Goal: Task Accomplishment & Management: Complete application form

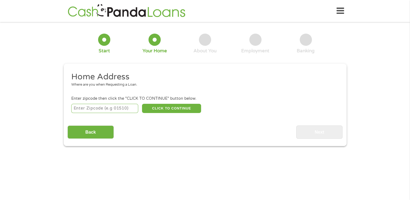
click at [82, 107] on input "number" at bounding box center [104, 108] width 67 height 9
type input "78727"
click at [173, 107] on button "CLICK TO CONTINUE" at bounding box center [171, 108] width 59 height 9
type input "78727"
type input "Austin"
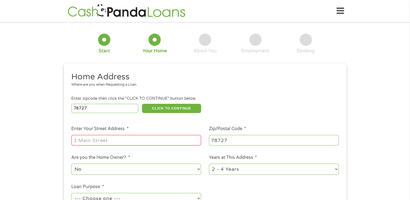
click at [120, 145] on input "Enter Your Street Address *" at bounding box center [136, 140] width 130 height 10
click at [188, 142] on input "[STREET_ADDRESS][US_STATE]" at bounding box center [136, 140] width 130 height 10
type input "[STREET_ADDRESS]"
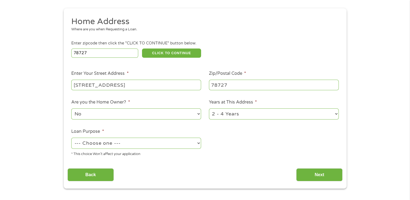
scroll to position [62, 0]
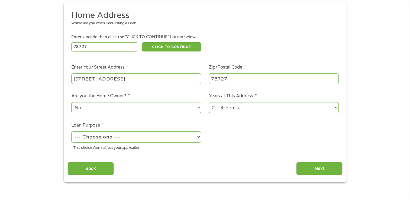
click at [223, 108] on select "1 Year or less 1 - 2 Years 2 - 4 Years Over 4 Years" at bounding box center [274, 107] width 130 height 11
select select "12months"
click at [209, 103] on select "1 Year or less 1 - 2 Years 2 - 4 Years Over 4 Years" at bounding box center [274, 107] width 130 height 11
click at [134, 140] on select "--- Choose one --- Pay Bills Debt Consolidation Home Improvement Major Purchase…" at bounding box center [136, 137] width 130 height 11
select select "other"
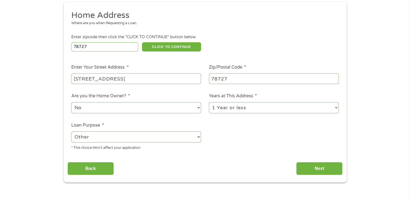
click at [71, 132] on select "--- Choose one --- Pay Bills Debt Consolidation Home Improvement Major Purchase…" at bounding box center [136, 137] width 130 height 11
click at [304, 169] on input "Next" at bounding box center [319, 168] width 46 height 13
click at [320, 171] on input "Next" at bounding box center [319, 168] width 46 height 13
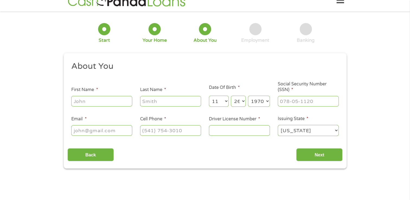
scroll to position [0, 0]
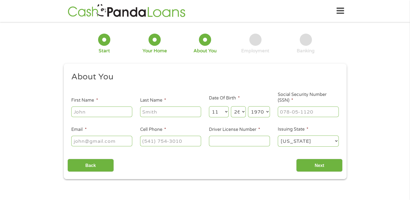
click at [98, 112] on input "First Name *" at bounding box center [101, 112] width 61 height 10
type input "[PERSON_NAME]"
type input "[PERSON_NAME][EMAIL_ADDRESS][PERSON_NAME][DOMAIN_NAME]"
type input "[PHONE_NUMBER]"
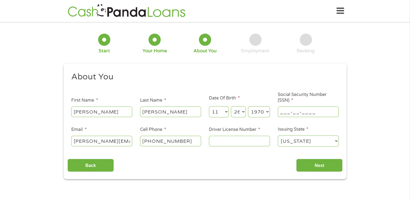
click at [282, 111] on input "___-__-____" at bounding box center [308, 112] width 61 height 10
type input "505-94-1052"
click at [94, 145] on input "[PERSON_NAME][EMAIL_ADDRESS][PERSON_NAME][DOMAIN_NAME]" at bounding box center [101, 141] width 61 height 10
click at [128, 142] on input "[PERSON_NAME][EMAIL_ADDRESS][PERSON_NAME][DOMAIN_NAME]" at bounding box center [101, 141] width 61 height 10
type input "b"
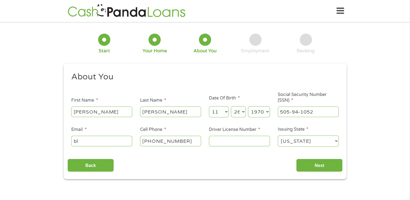
type input "[EMAIL_ADDRESS][DOMAIN_NAME]"
click at [220, 142] on input "Driver License Number *" at bounding box center [239, 141] width 61 height 10
type input "2"
type input "27116418"
click at [310, 167] on input "Next" at bounding box center [319, 165] width 46 height 13
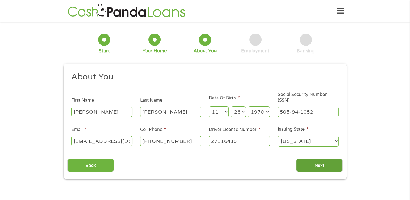
click at [322, 164] on input "Next" at bounding box center [319, 165] width 46 height 13
click at [300, 167] on input "Next" at bounding box center [319, 165] width 46 height 13
click at [98, 111] on input "[PERSON_NAME]" at bounding box center [101, 112] width 61 height 10
type input "B"
type input "[PERSON_NAME]"
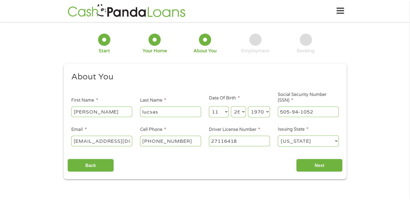
type input "lucsas"
select select "11"
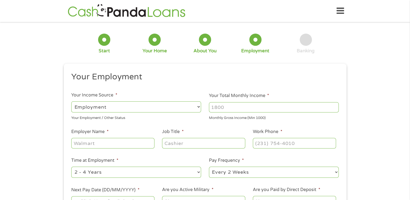
click at [93, 106] on select "--- Choose one --- Employment [DEMOGRAPHIC_DATA] Benefits" at bounding box center [136, 106] width 130 height 11
click at [71, 101] on select "--- Choose one --- Employment [DEMOGRAPHIC_DATA] Benefits" at bounding box center [136, 106] width 130 height 11
click at [259, 108] on input "Your Total Monthly Income *" at bounding box center [274, 107] width 130 height 10
type input "5400"
click at [107, 143] on input "Employer Name *" at bounding box center [112, 143] width 83 height 10
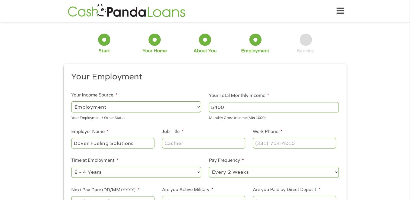
type input "Dover Fueling Solutions"
click at [182, 142] on input "Job Title *" at bounding box center [203, 143] width 83 height 10
type input "QA Lead"
type input "[PHONE_NUMBER]"
click at [92, 174] on select "--- Choose one --- 1 Year or less 1 - 2 Years 2 - 4 Years Over 4 Years" at bounding box center [136, 172] width 130 height 11
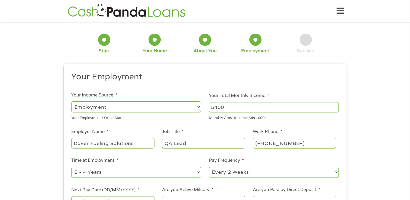
select select "12months"
click at [71, 167] on select "--- Choose one --- 1 Year or less 1 - 2 Years 2 - 4 Years Over 4 Years" at bounding box center [136, 172] width 130 height 11
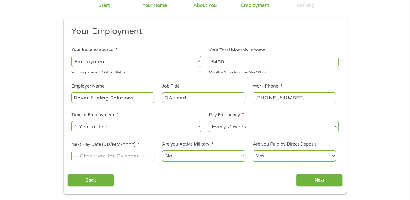
scroll to position [62, 0]
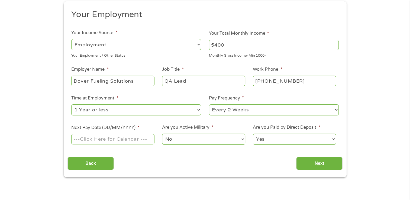
click at [95, 139] on input "Next Pay Date (DD/MM/YYYY) *" at bounding box center [112, 139] width 83 height 10
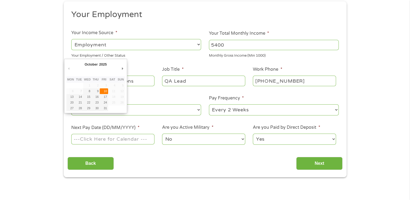
type input "[DATE]"
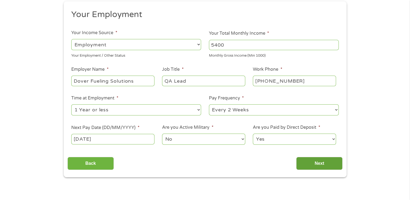
click at [317, 162] on input "Next" at bounding box center [319, 163] width 46 height 13
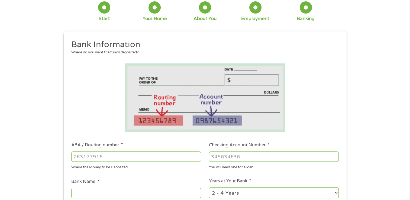
scroll to position [39, 0]
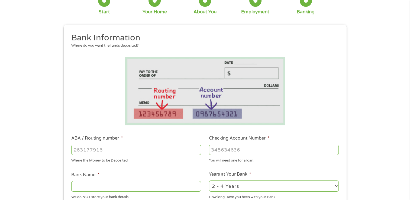
click at [84, 148] on input "ABA / Routing number *" at bounding box center [136, 150] width 130 height 10
click at [88, 149] on input "ABA / Routing number *" at bounding box center [136, 150] width 130 height 10
type input "031176110"
type input "CAPITAL ONE NA"
type input "031176110"
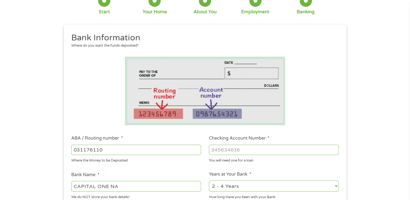
click at [223, 150] on input "Checking Account Number *" at bounding box center [274, 150] width 130 height 10
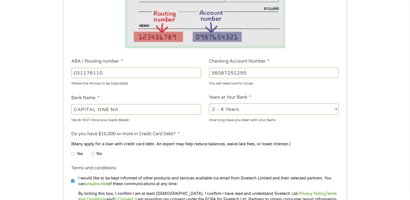
scroll to position [117, 0]
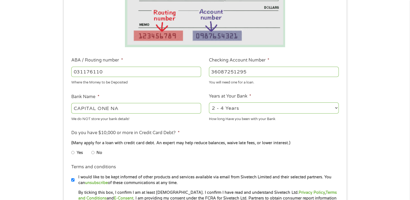
type input "36087251295"
click at [222, 109] on select "2 - 4 Years 6 - 12 Months 1 - 2 Years Over 4 Years" at bounding box center [274, 108] width 130 height 11
click at [209, 103] on select "2 - 4 Years 6 - 12 Months 1 - 2 Years Over 4 Years" at bounding box center [274, 108] width 130 height 11
click at [92, 154] on input "No" at bounding box center [92, 152] width 3 height 9
radio input "true"
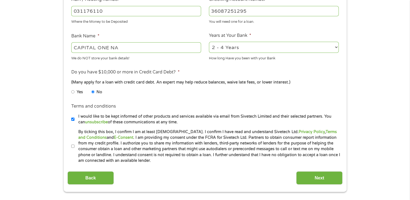
scroll to position [178, 0]
click at [72, 117] on input "I would like to be kept informed of other products and services available via e…" at bounding box center [72, 119] width 3 height 9
checkbox input "false"
click at [322, 177] on input "Next" at bounding box center [319, 177] width 46 height 13
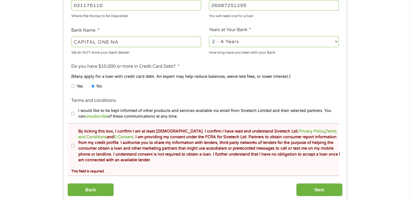
scroll to position [204, 0]
click at [72, 146] on input "By ticking this box, I confirm I am at least [DEMOGRAPHIC_DATA]. I confirm I ha…" at bounding box center [72, 146] width 3 height 9
checkbox input "true"
click at [318, 190] on input "Next" at bounding box center [319, 189] width 46 height 13
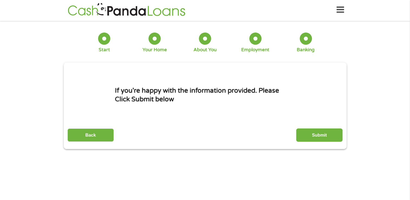
scroll to position [0, 0]
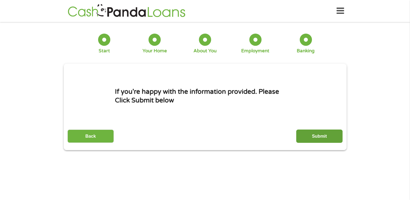
click at [320, 133] on input "Submit" at bounding box center [319, 136] width 46 height 13
